Goal: Check status

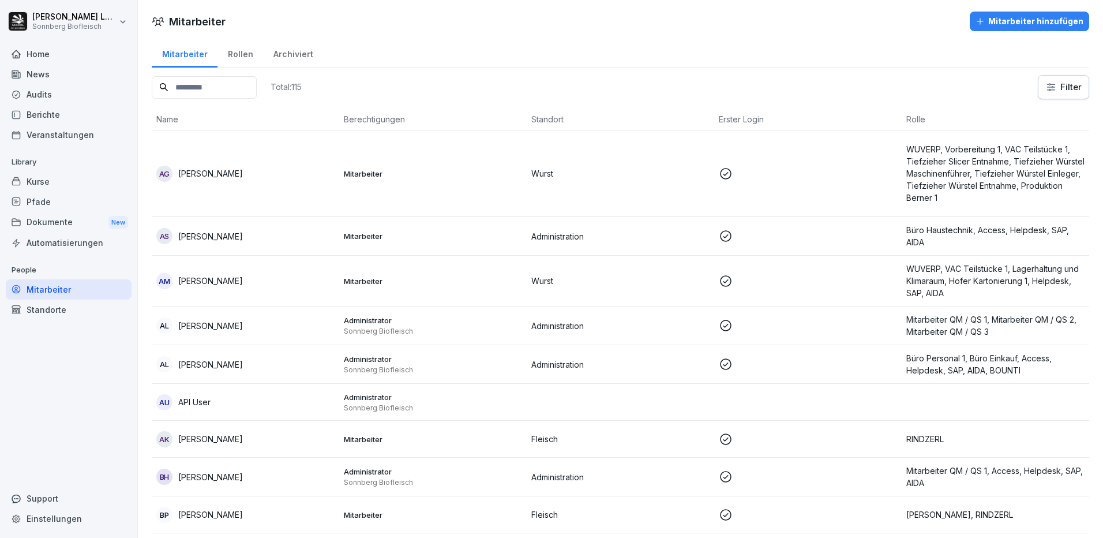
scroll to position [5758, 0]
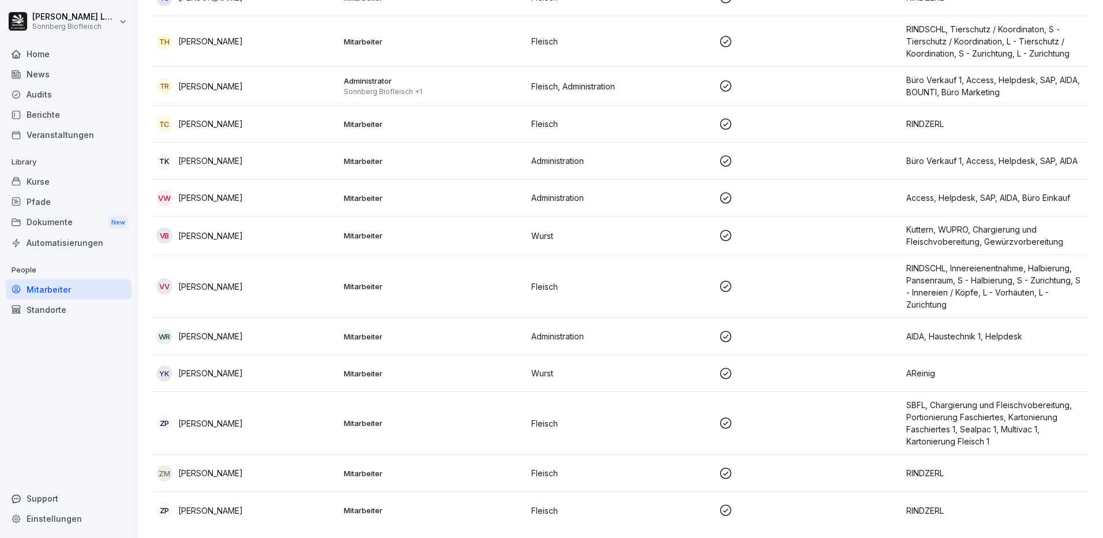
click at [42, 58] on div "Home" at bounding box center [69, 54] width 126 height 20
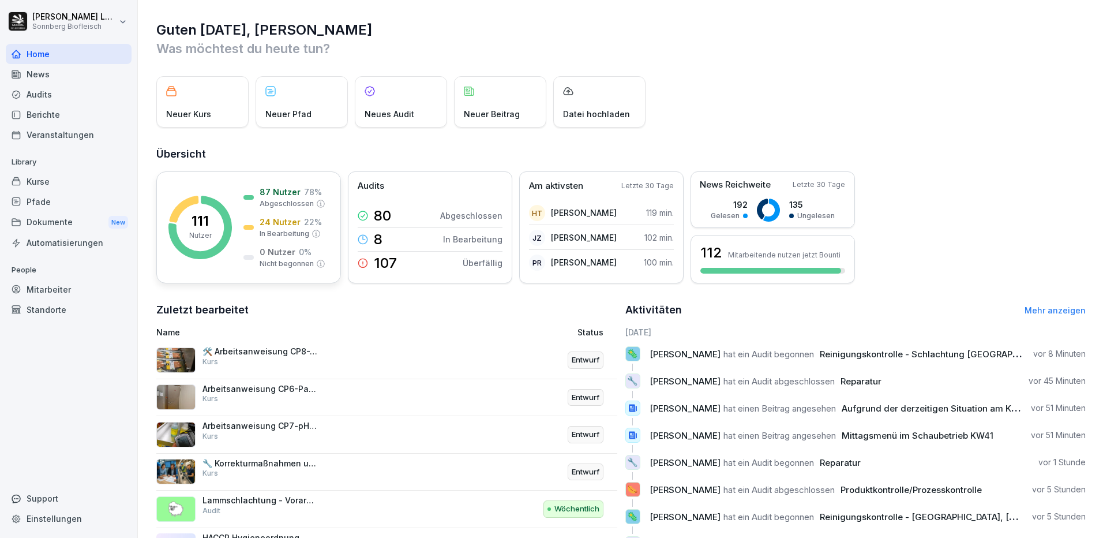
click at [283, 221] on p "24 Nutzer" at bounding box center [280, 222] width 41 height 12
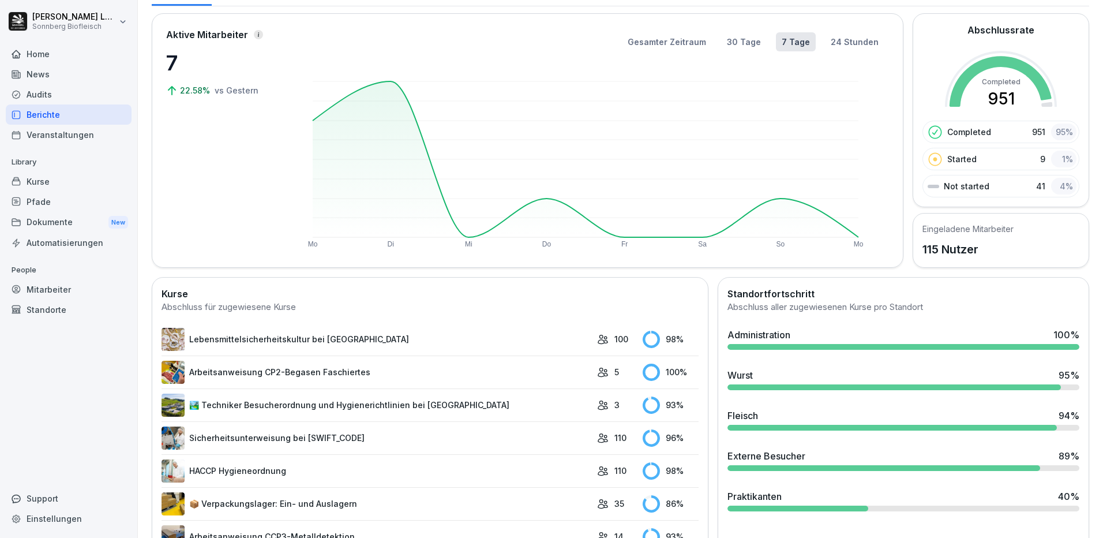
scroll to position [115, 0]
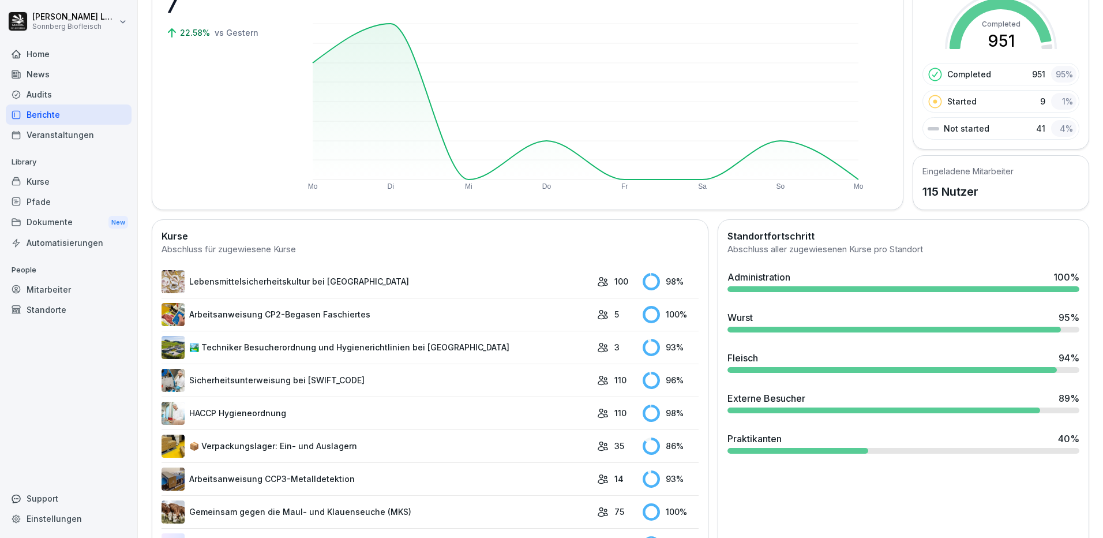
click at [767, 369] on div at bounding box center [891, 370] width 329 height 6
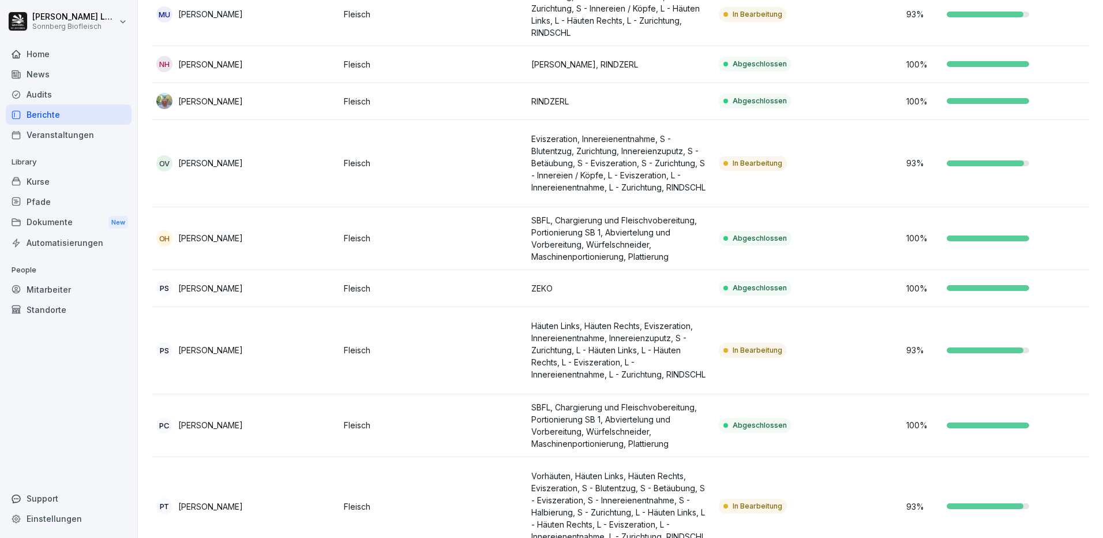
scroll to position [1615, 0]
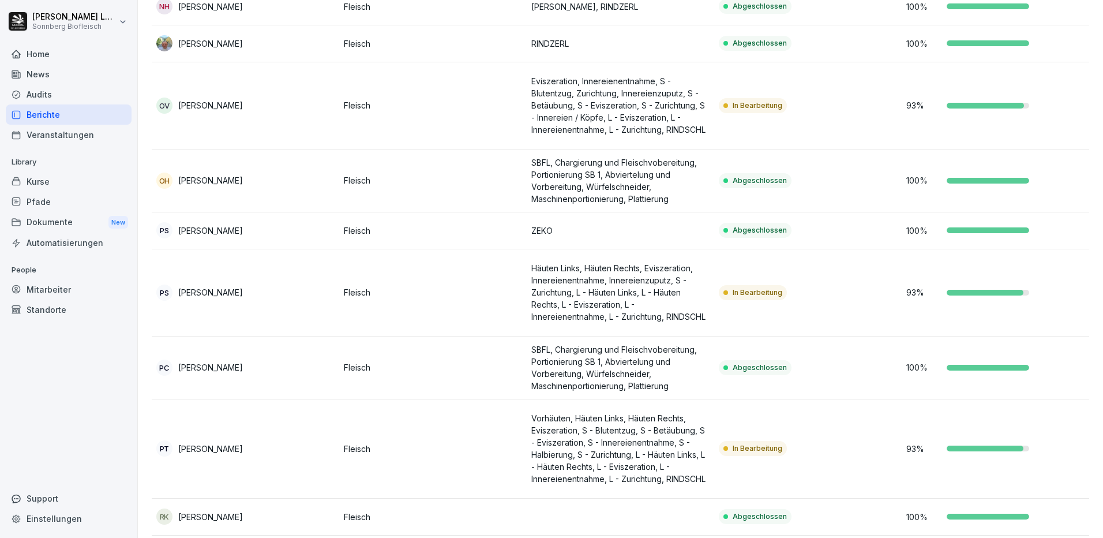
click at [786, 307] on td "In Bearbeitung" at bounding box center [807, 292] width 187 height 87
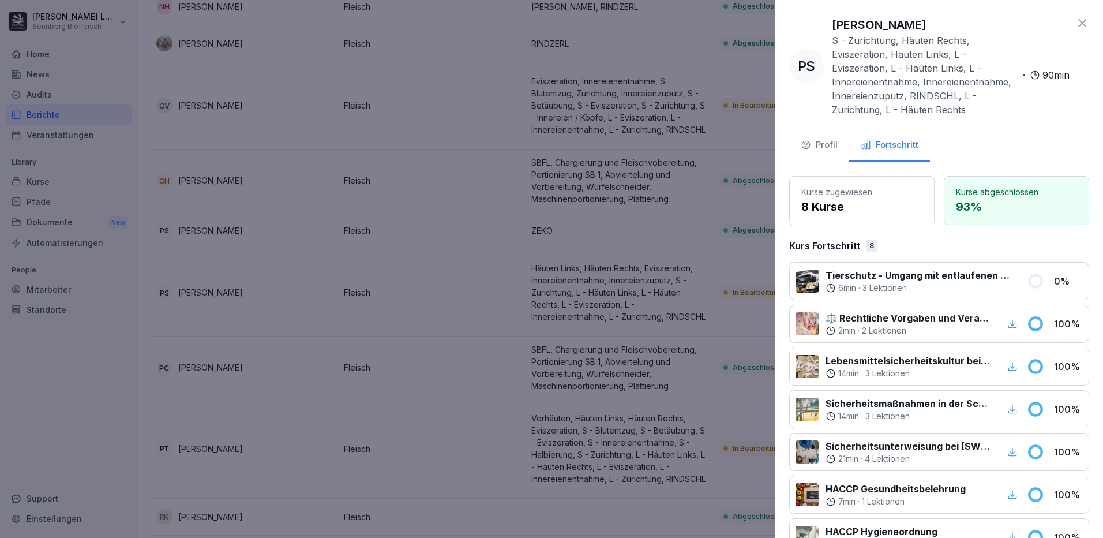
click at [1075, 21] on icon at bounding box center [1082, 23] width 14 height 14
